Goal: Information Seeking & Learning: Learn about a topic

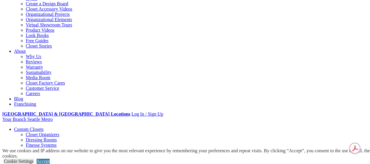
scroll to position [146, 0]
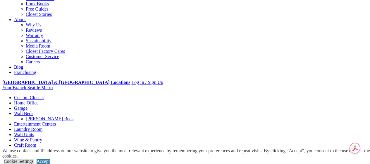
click at [73, 116] on link "[PERSON_NAME] Beds" at bounding box center [50, 118] width 48 height 5
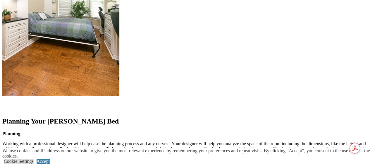
scroll to position [703, 0]
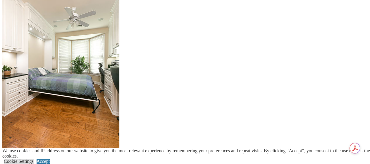
scroll to position [585, 0]
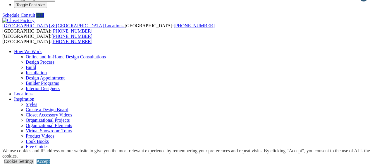
scroll to position [0, 0]
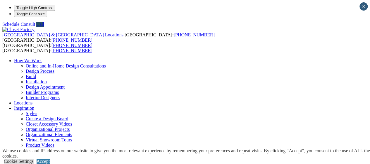
scroll to position [26, 0]
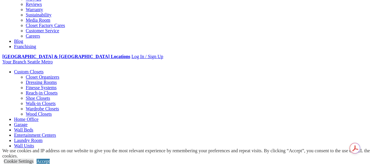
scroll to position [0, 0]
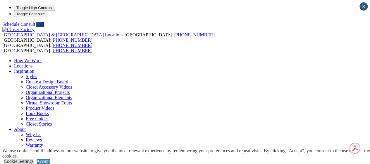
click at [76, 48] on link "(877) 868-0671" at bounding box center [72, 50] width 41 height 5
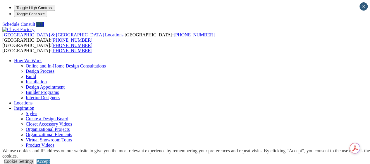
drag, startPoint x: 20, startPoint y: 92, endPoint x: 181, endPoint y: 112, distance: 162.5
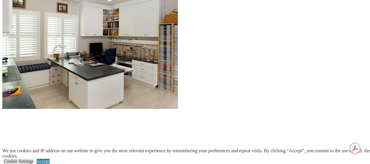
scroll to position [615, 0]
